Goal: Check status

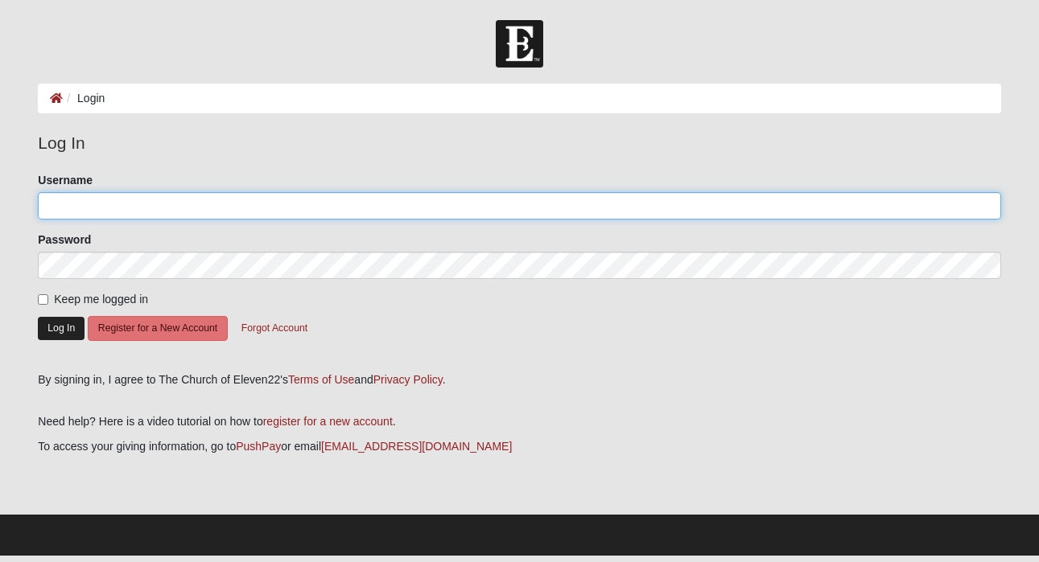
type input "[PERSON_NAME]"
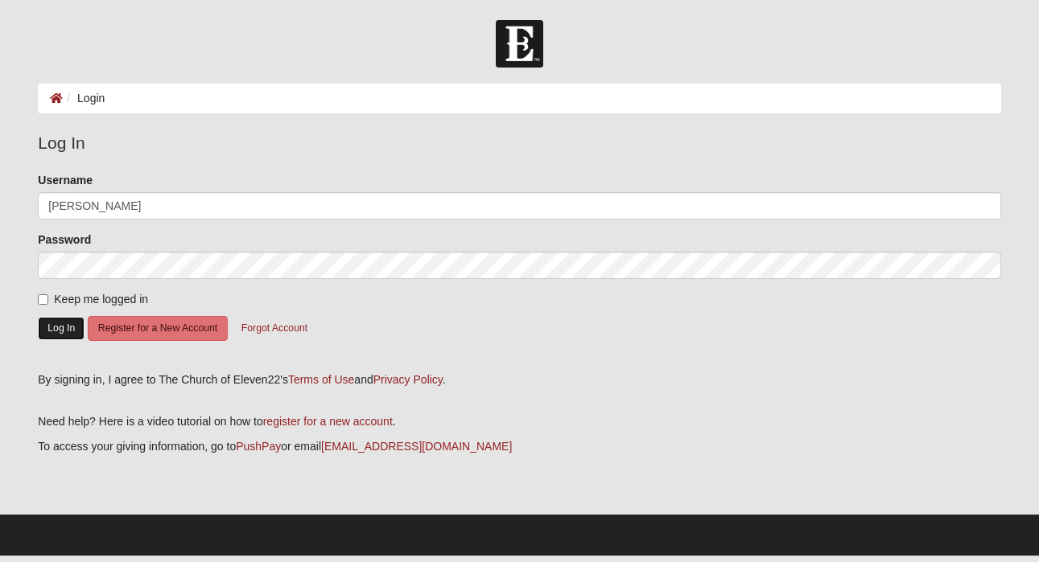
click at [60, 326] on button "Log In" at bounding box center [61, 328] width 47 height 23
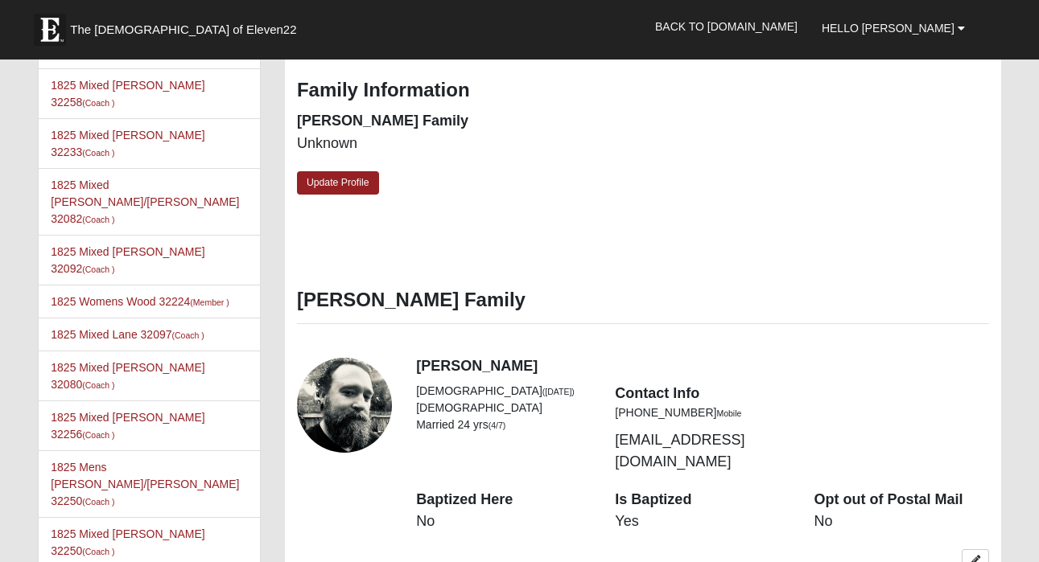
scroll to position [652, 0]
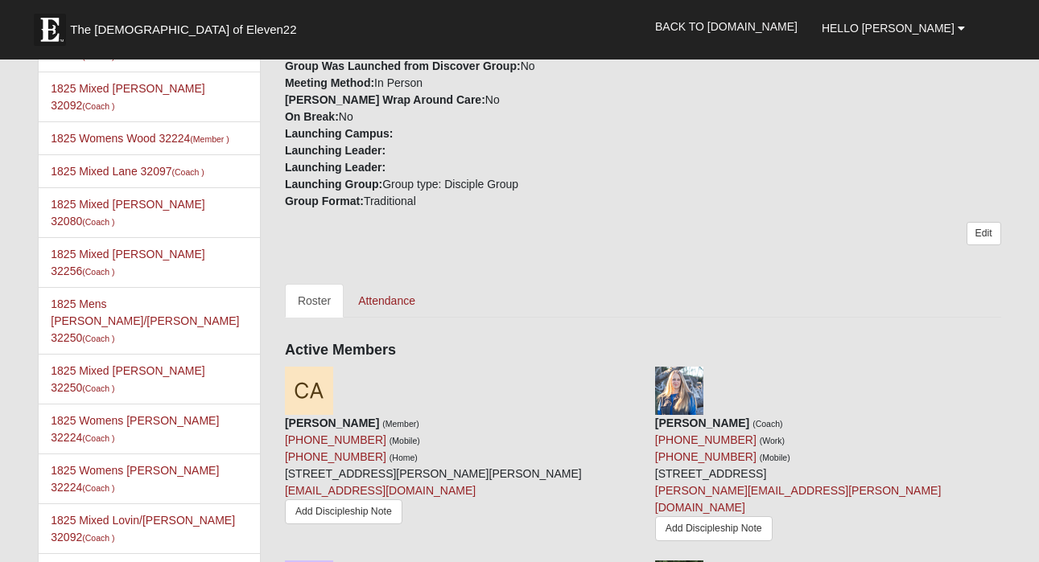
scroll to position [540, 0]
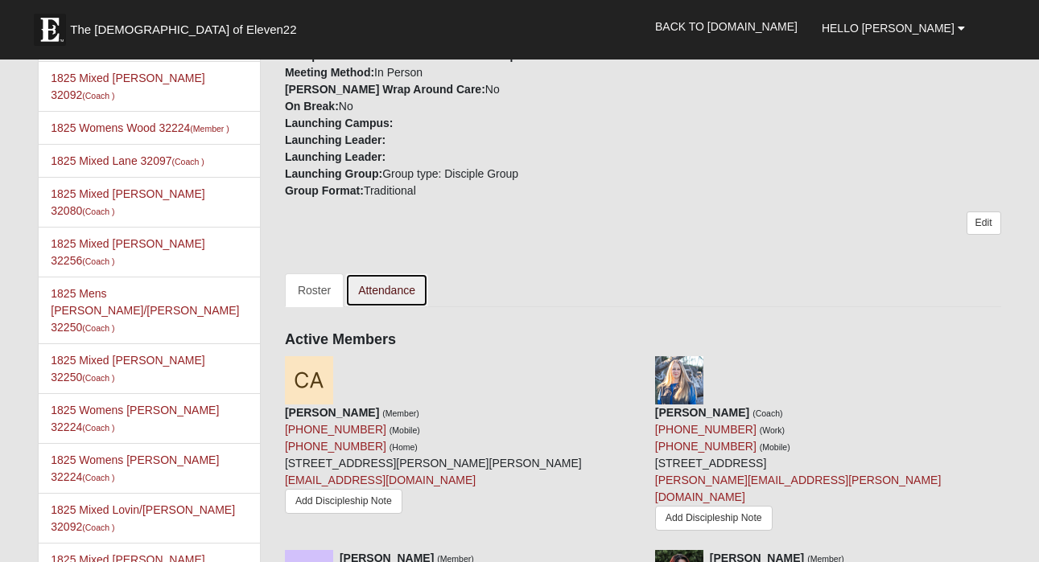
click at [392, 275] on link "Attendance" at bounding box center [386, 291] width 83 height 34
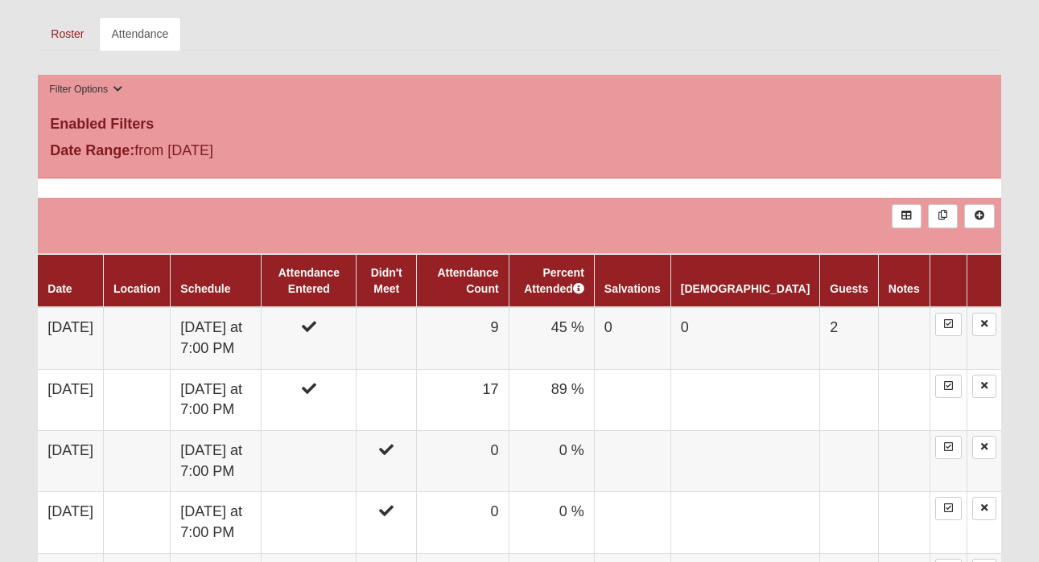
scroll to position [770, 0]
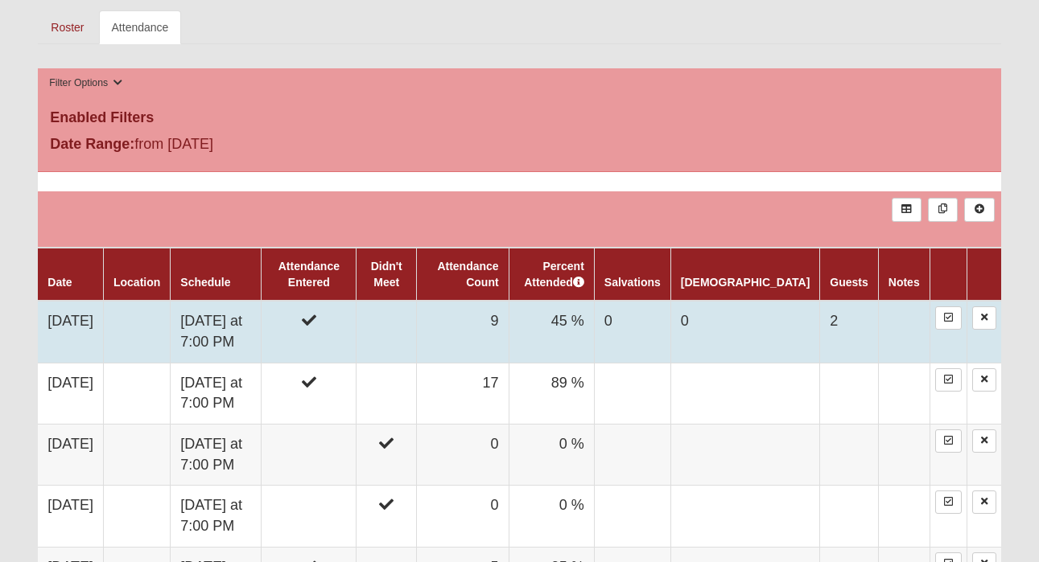
click at [241, 325] on td "Monday at 7:00 PM" at bounding box center [216, 332] width 91 height 62
